Goal: Task Accomplishment & Management: Manage account settings

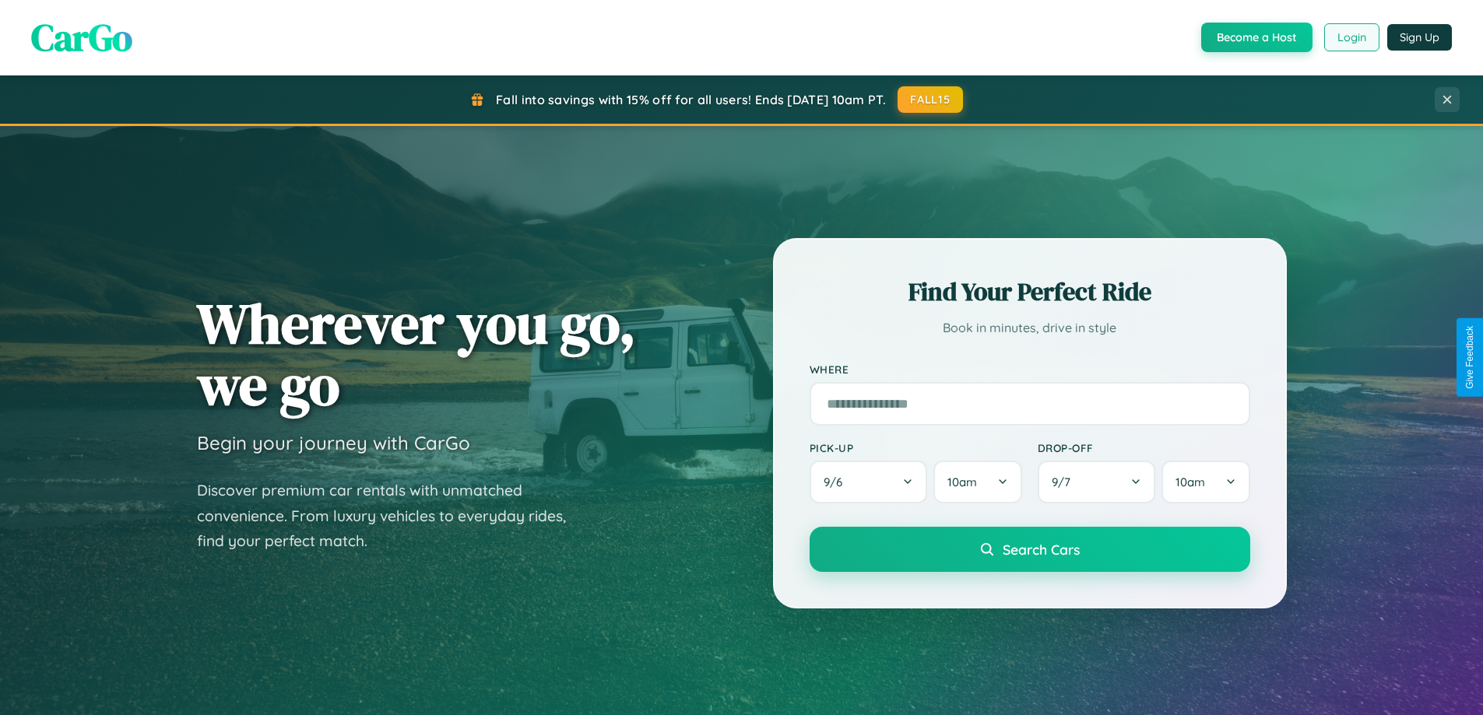
click at [1351, 37] on button "Login" at bounding box center [1351, 37] width 55 height 28
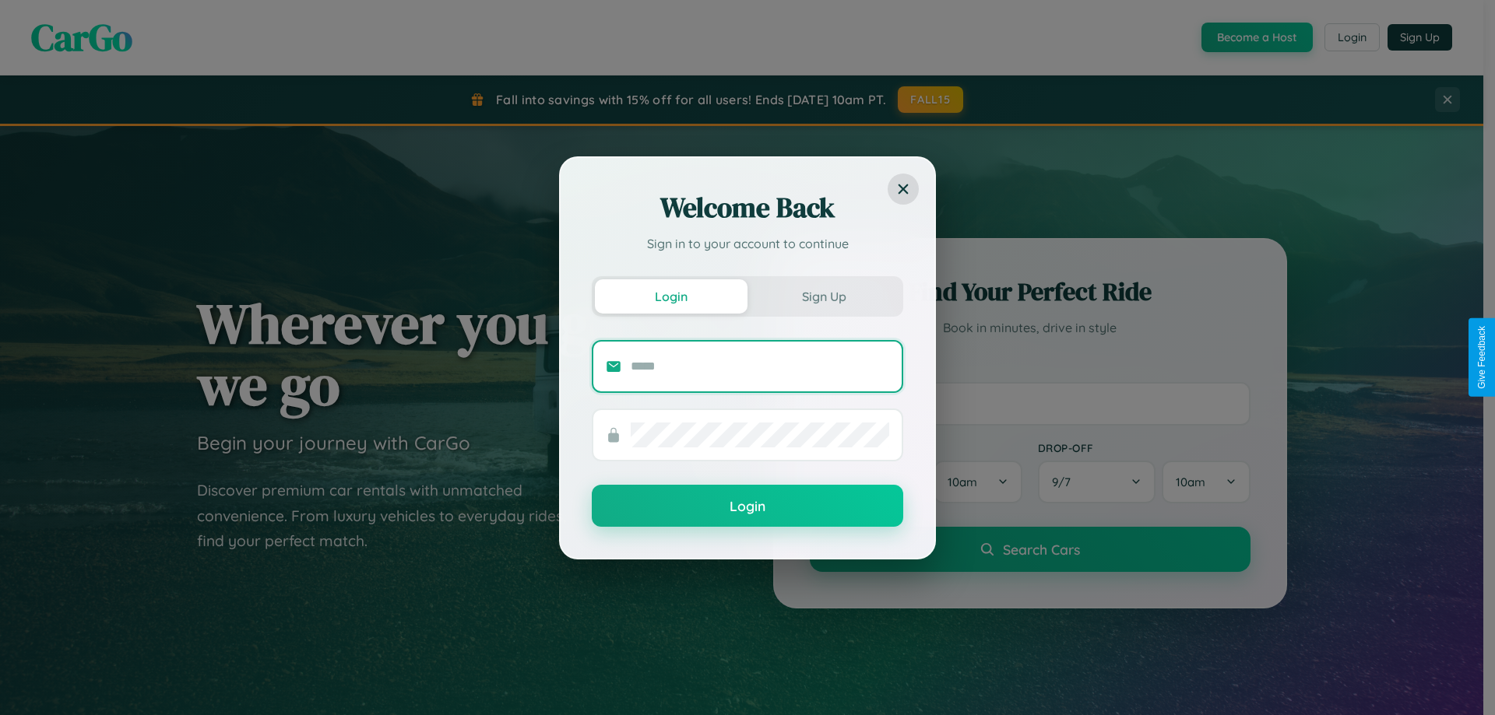
click at [760, 366] on input "text" at bounding box center [760, 366] width 258 height 25
type input "**********"
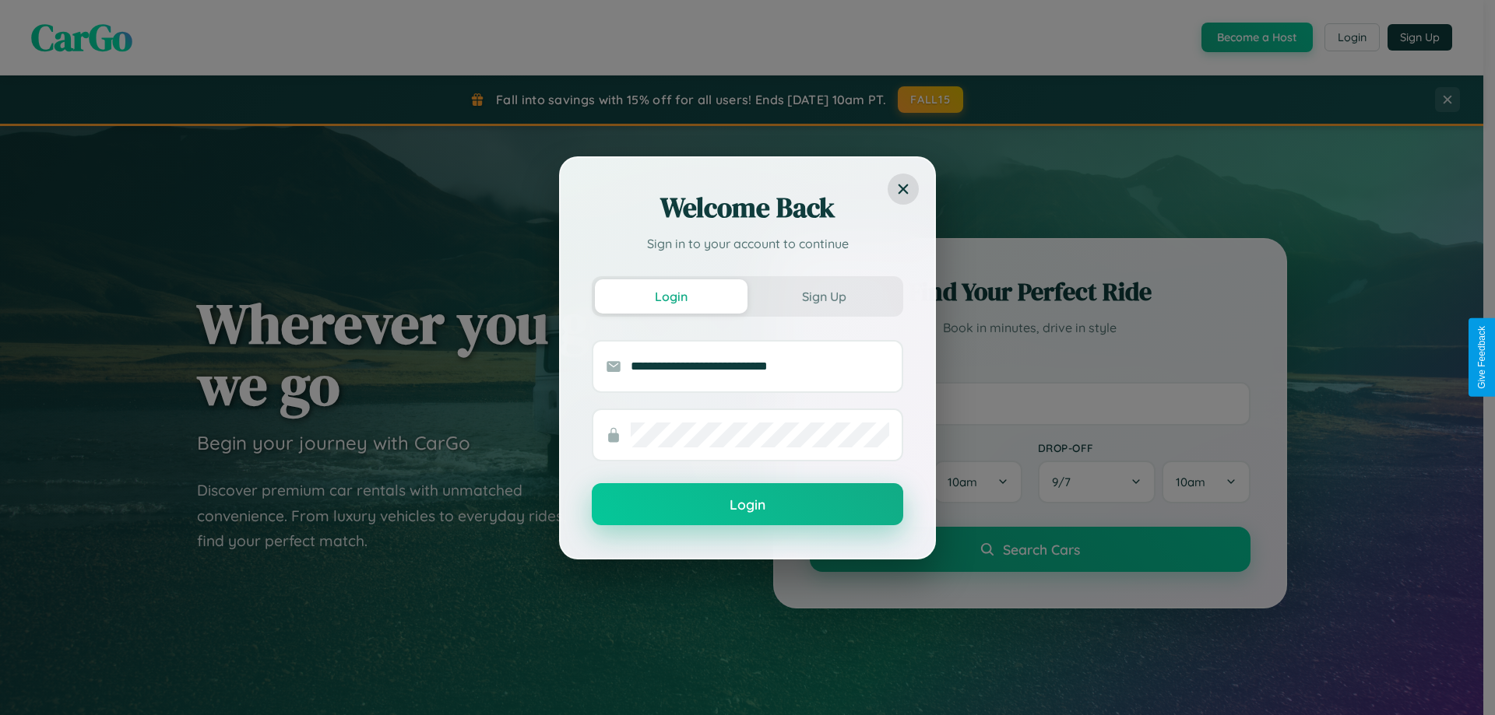
click at [747, 504] on button "Login" at bounding box center [747, 504] width 311 height 42
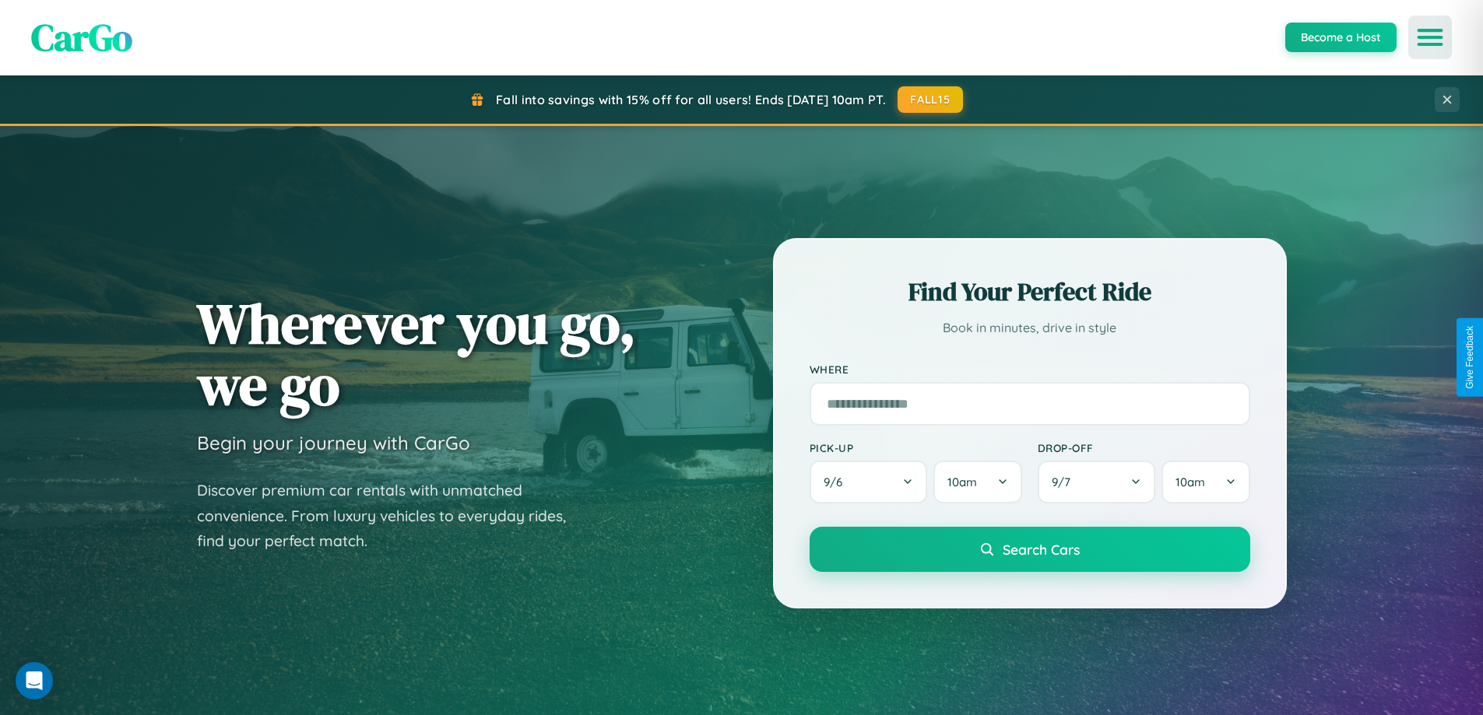
click at [1430, 37] on icon "Open menu" at bounding box center [1430, 37] width 23 height 14
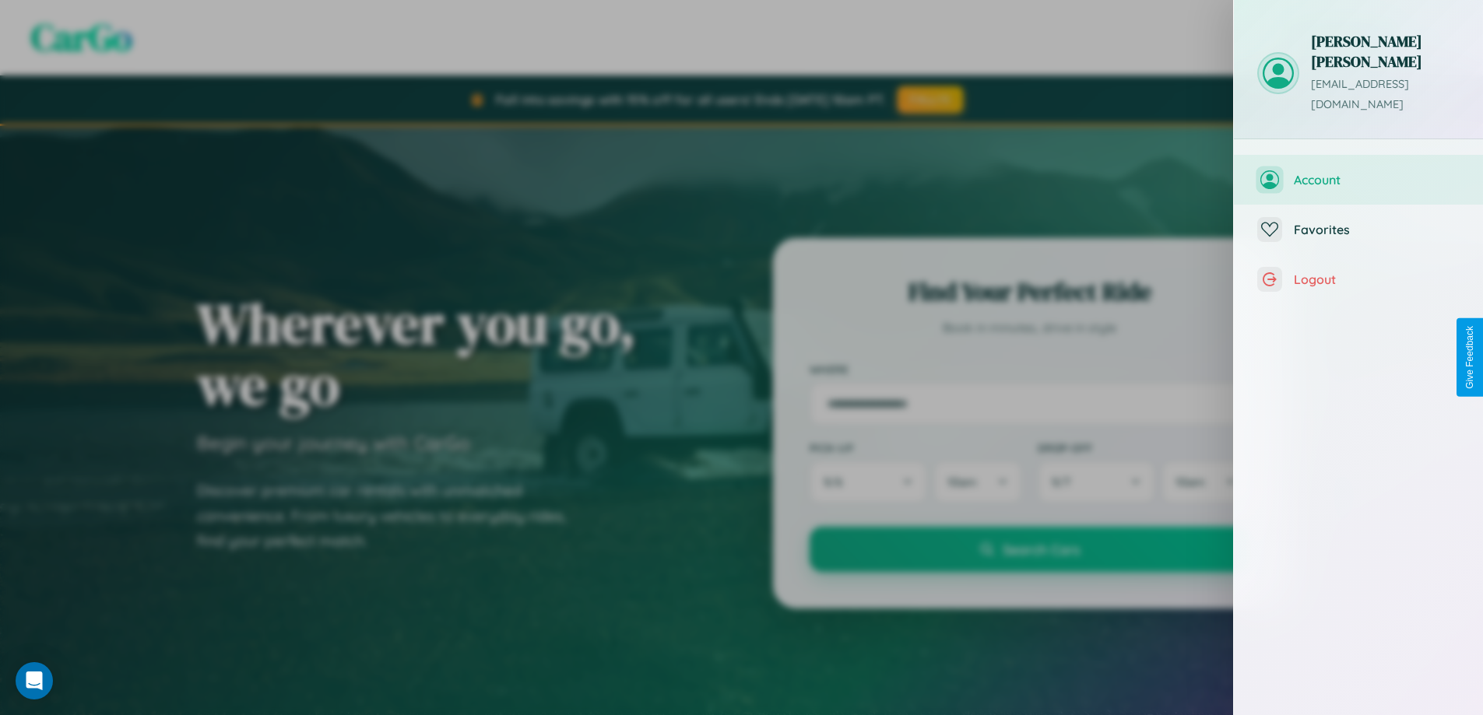
click at [1358, 172] on span "Account" at bounding box center [1377, 180] width 166 height 16
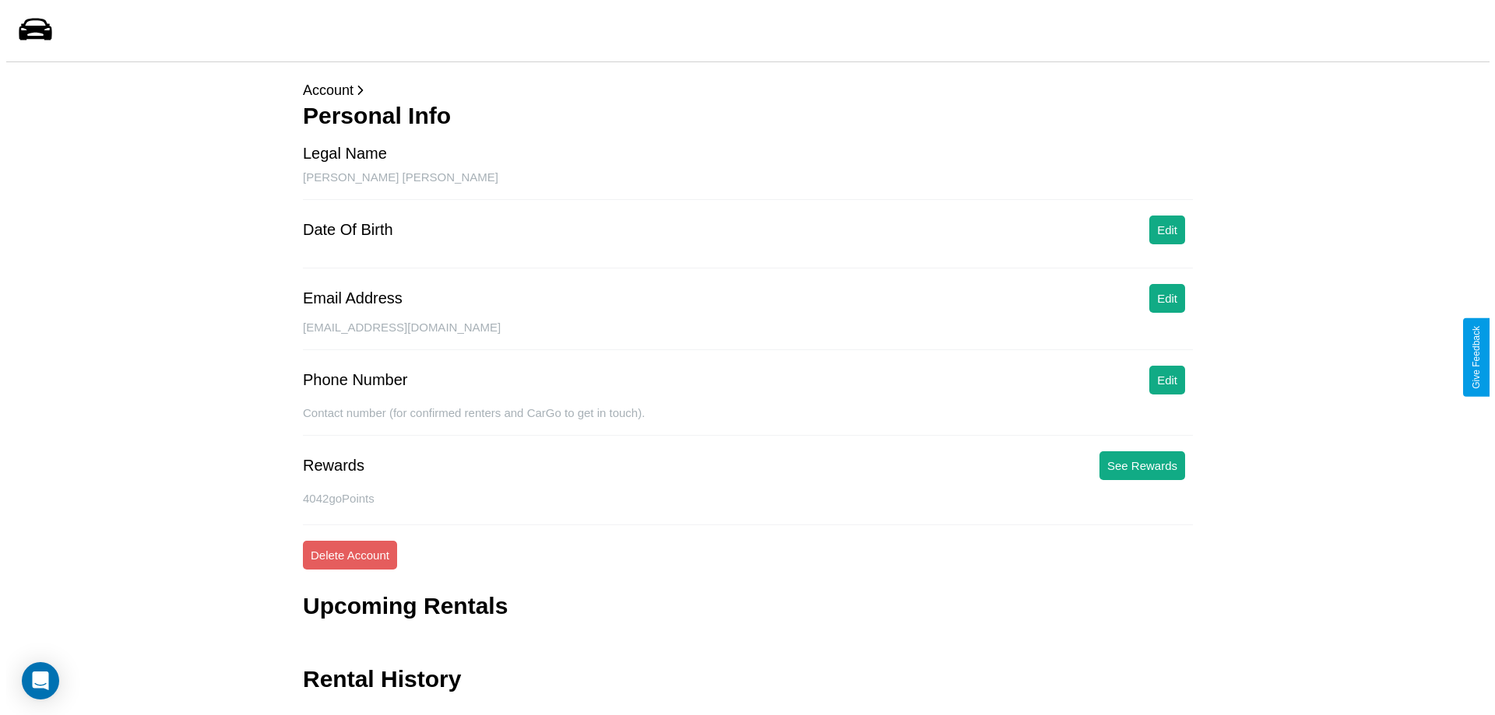
scroll to position [37, 0]
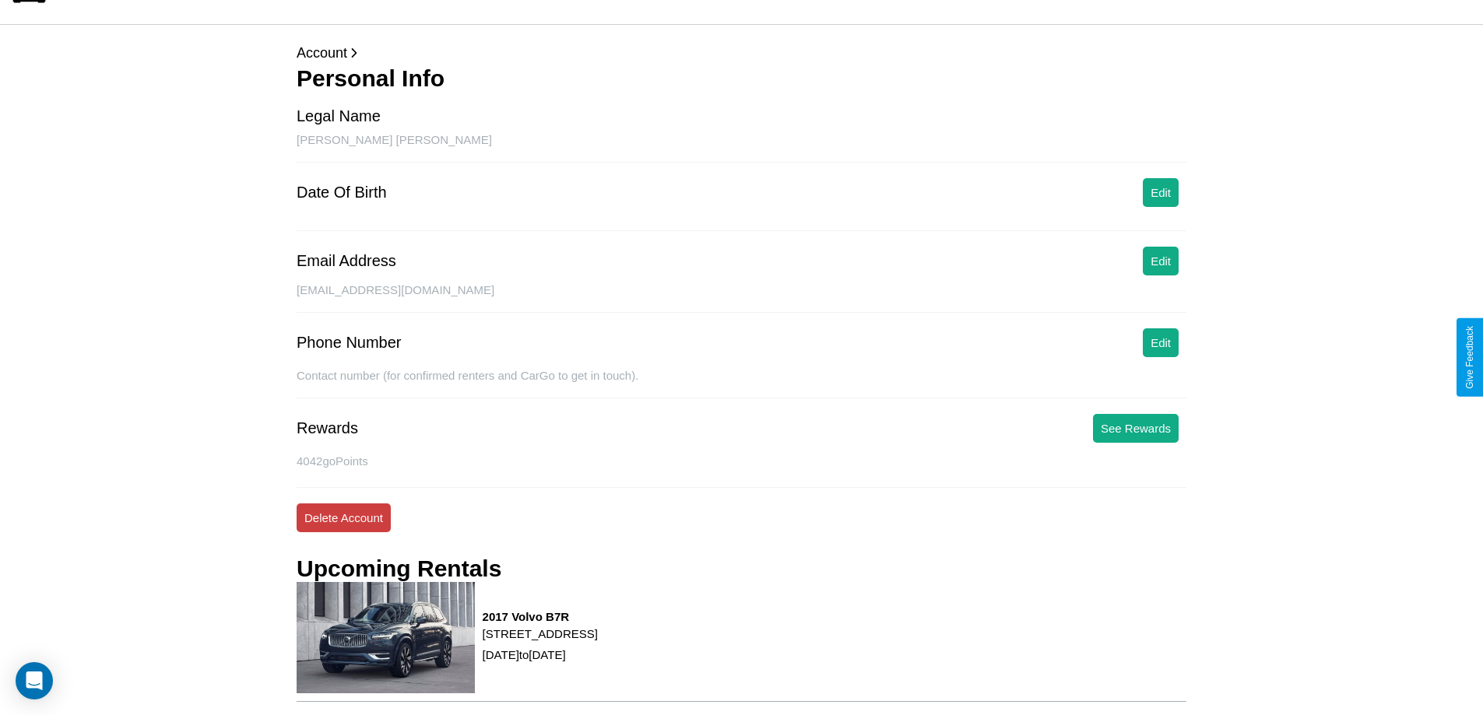
click at [343, 518] on button "Delete Account" at bounding box center [344, 518] width 94 height 29
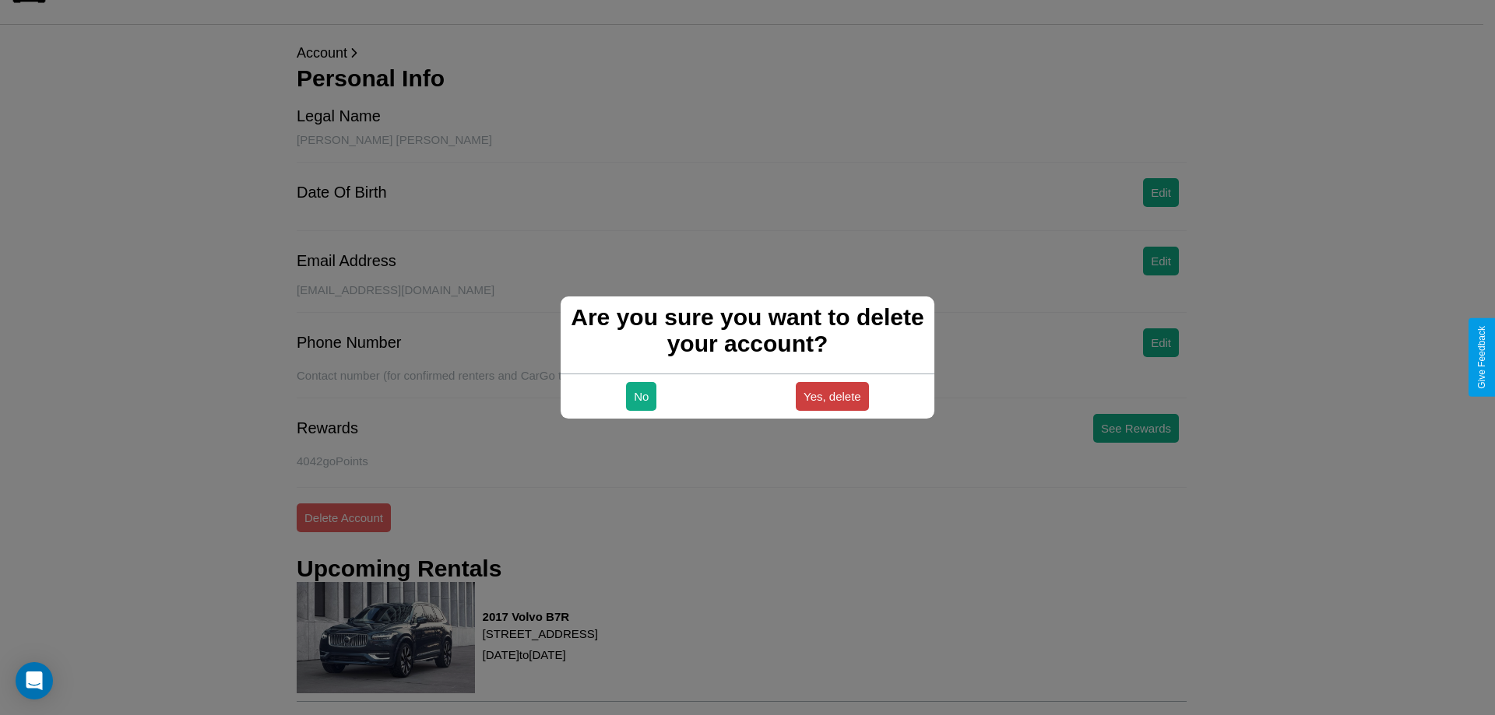
click at [831, 396] on button "Yes, delete" at bounding box center [832, 396] width 73 height 29
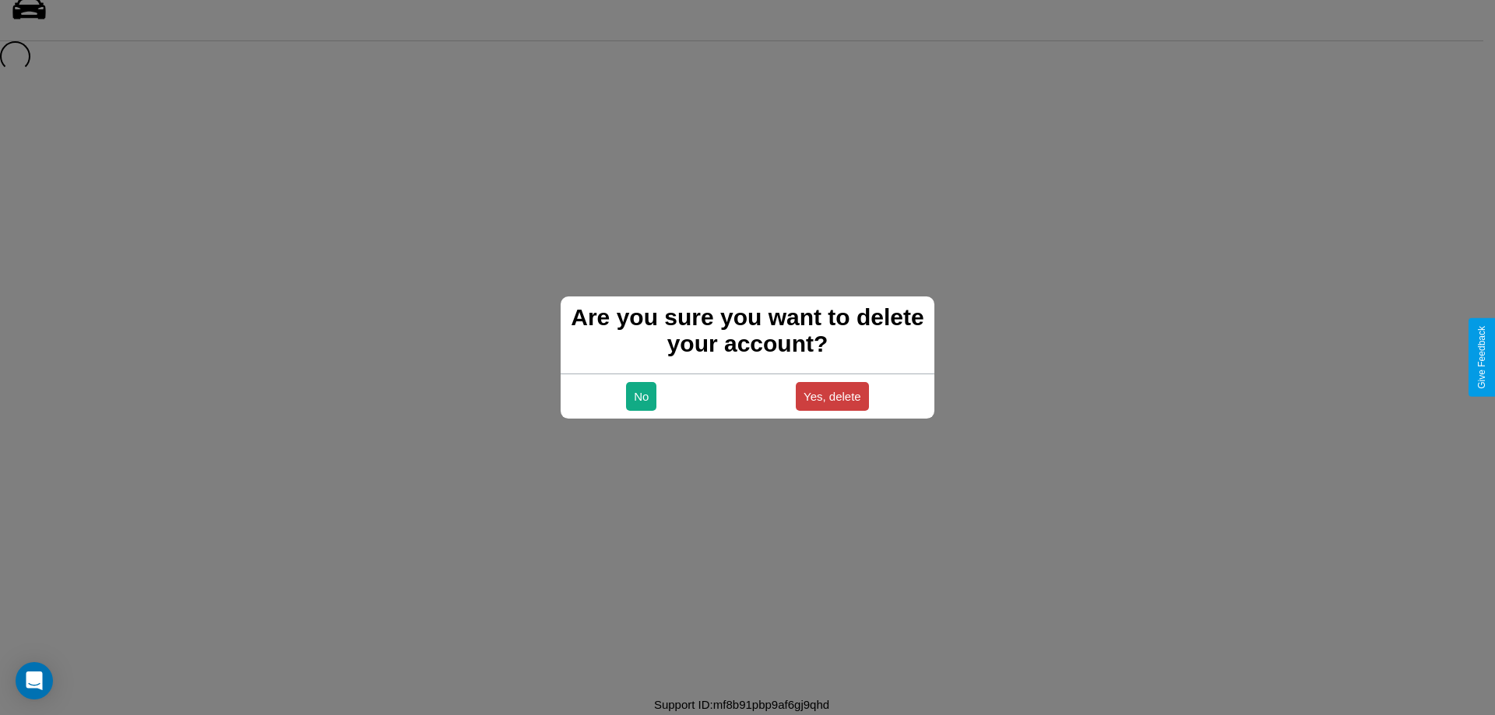
scroll to position [21, 0]
